Goal: Task Accomplishment & Management: Manage account settings

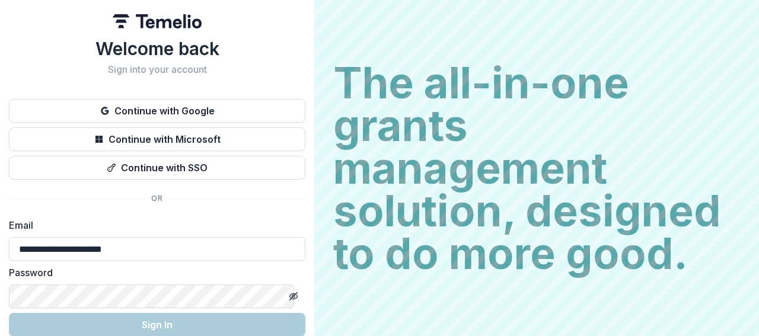
scroll to position [51, 0]
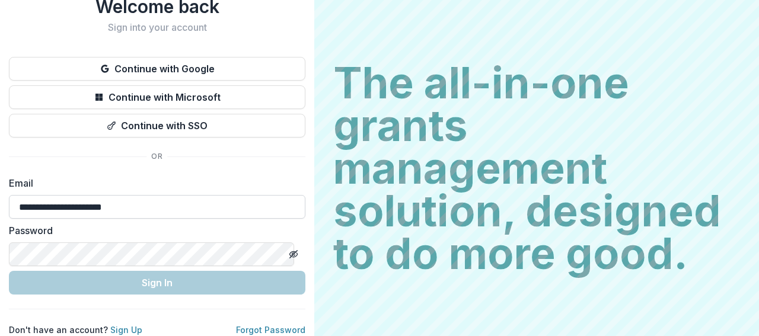
click at [161, 195] on input "**********" at bounding box center [157, 207] width 296 height 24
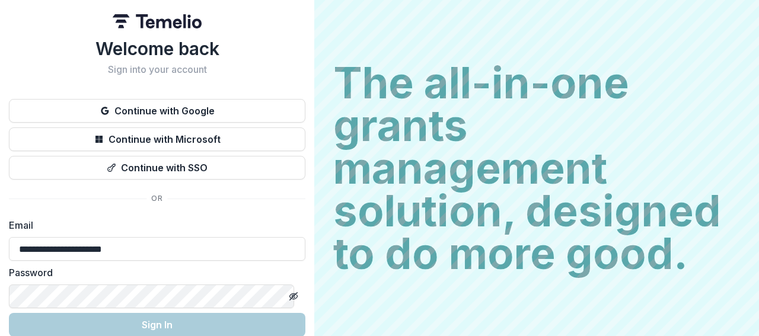
click at [152, 210] on div "**********" at bounding box center [157, 208] width 296 height 340
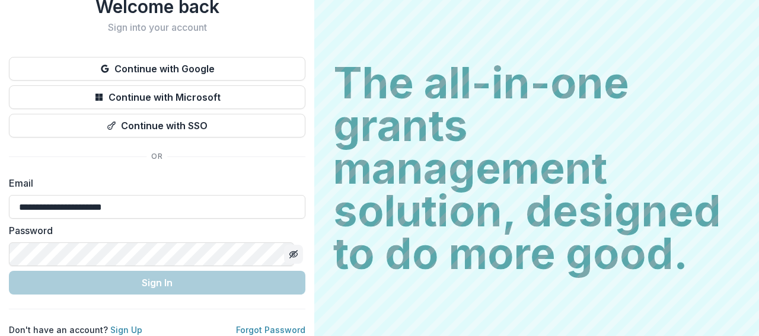
drag, startPoint x: 282, startPoint y: 235, endPoint x: 282, endPoint y: 247, distance: 11.3
click at [282, 247] on div at bounding box center [294, 254] width 24 height 24
click at [289, 250] on icon "Toggle password visibility" at bounding box center [293, 254] width 9 height 9
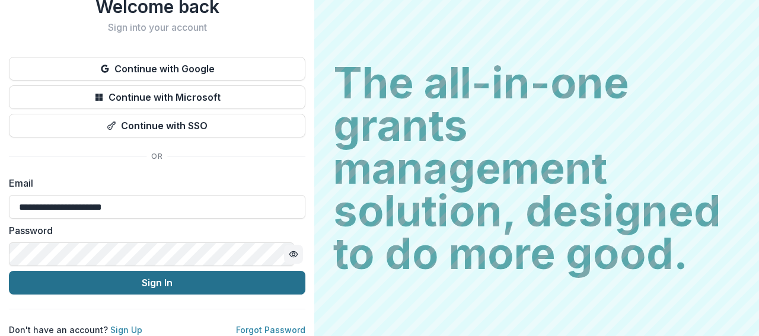
scroll to position [0, 0]
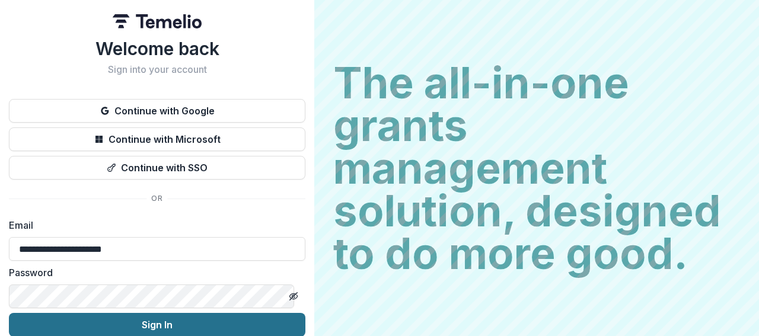
click at [132, 324] on button "Sign In" at bounding box center [157, 325] width 296 height 24
click at [167, 331] on button "Sign In" at bounding box center [157, 325] width 296 height 24
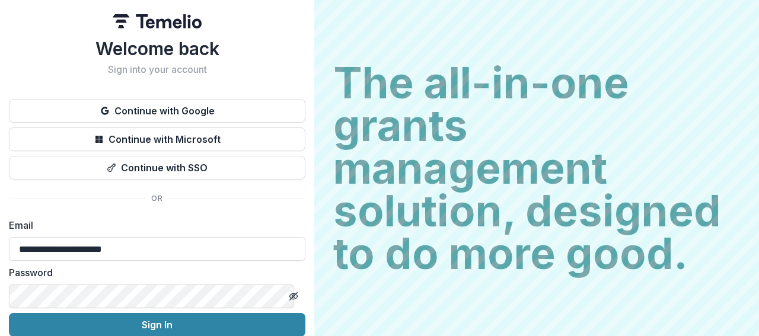
scroll to position [51, 0]
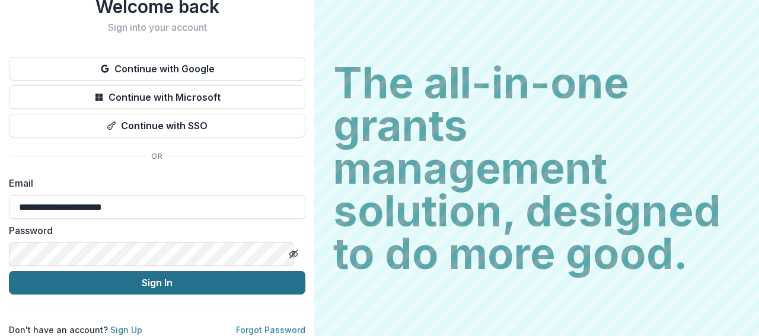
click at [146, 272] on button "Sign In" at bounding box center [157, 283] width 296 height 24
